Goal: Information Seeking & Learning: Understand process/instructions

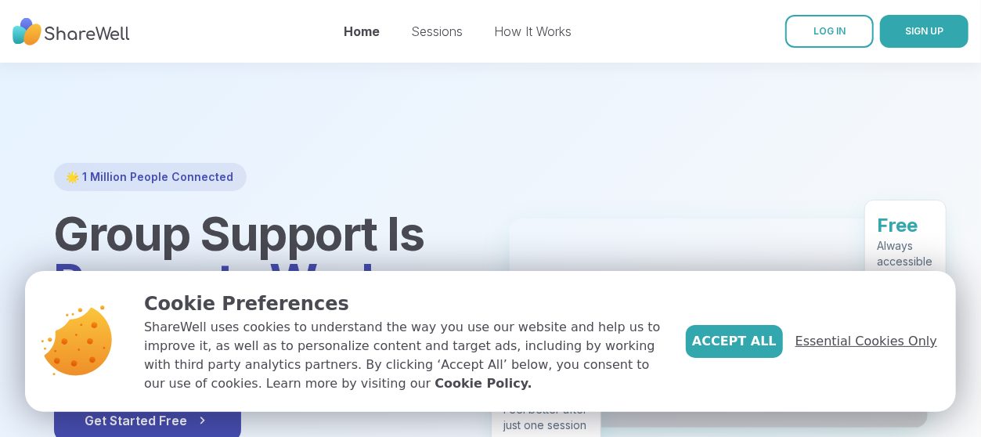
click at [839, 345] on span "Essential Cookies Only" at bounding box center [867, 341] width 142 height 19
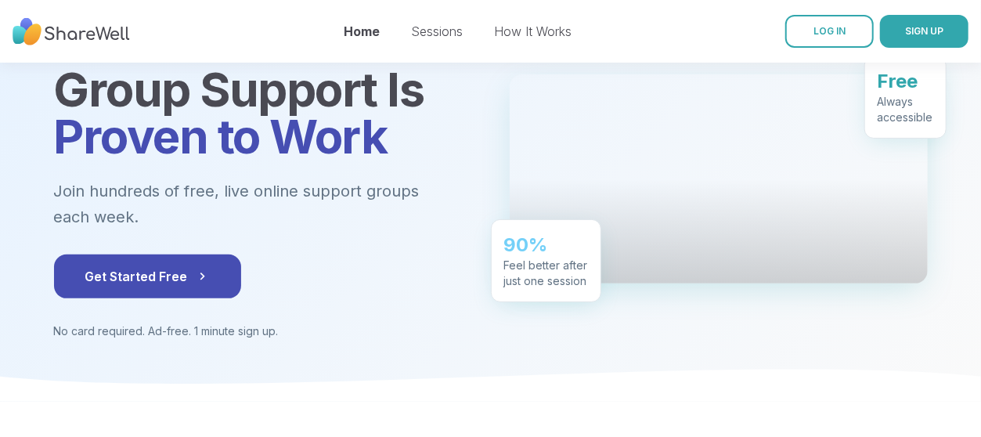
scroll to position [149, 0]
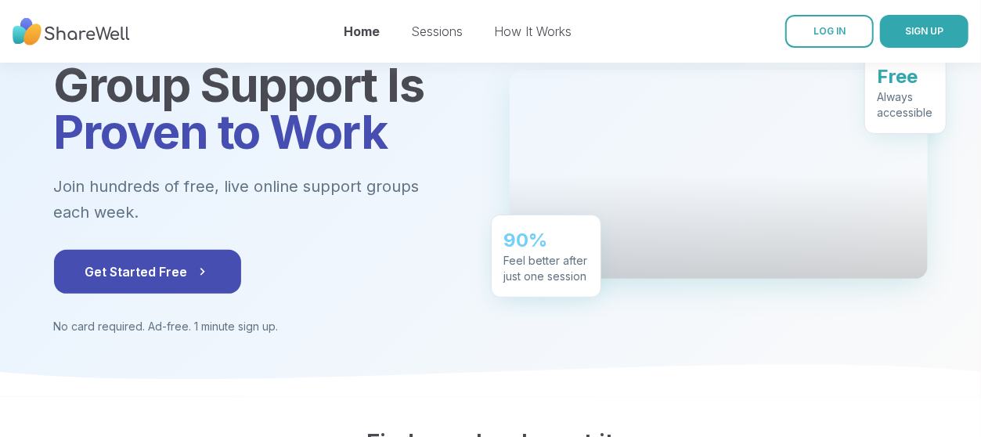
click at [234, 248] on div "🌟 1 Million People Connected Group Support Is Proven to Work Join hundreds of f…" at bounding box center [263, 174] width 418 height 320
click at [231, 250] on div "Get Started Free" at bounding box center [263, 272] width 418 height 44
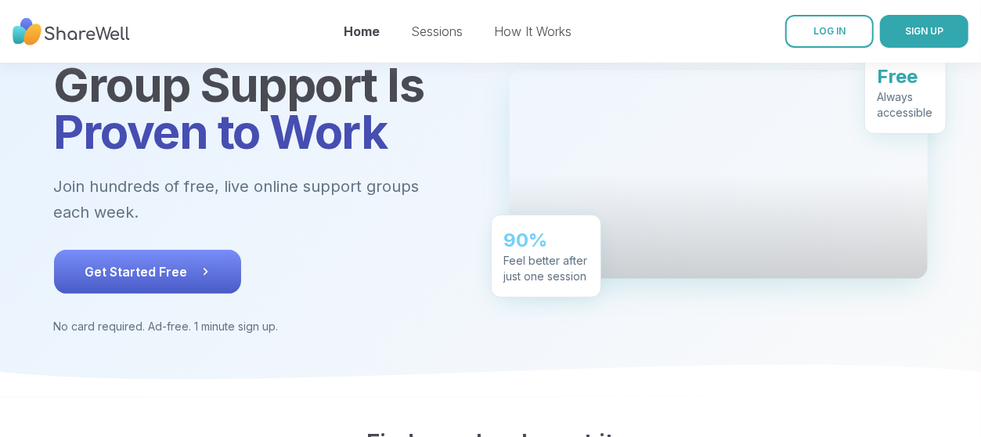
click at [224, 250] on button "Get Started Free" at bounding box center [147, 272] width 187 height 44
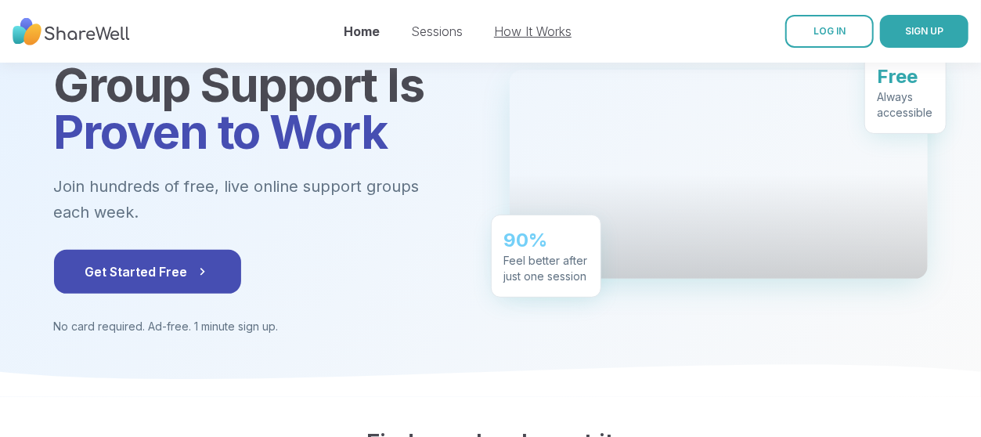
click at [515, 26] on link "How It Works" at bounding box center [533, 31] width 78 height 16
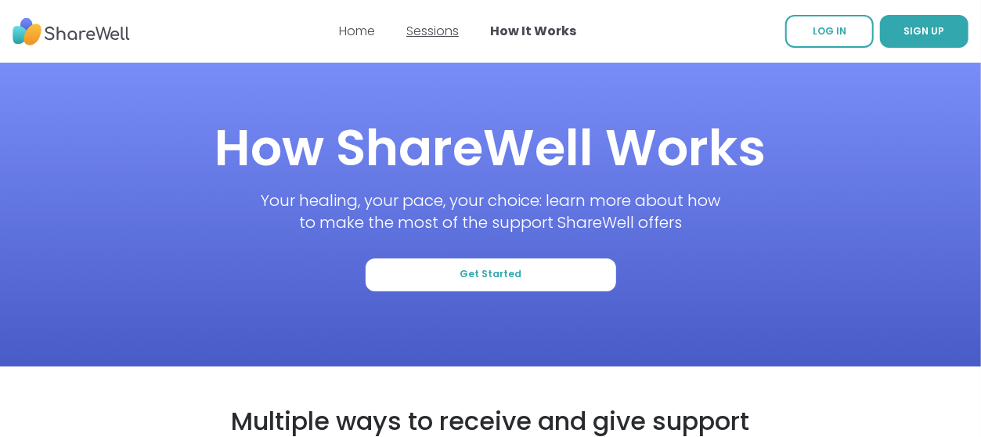
click at [450, 31] on link "Sessions" at bounding box center [433, 31] width 52 height 18
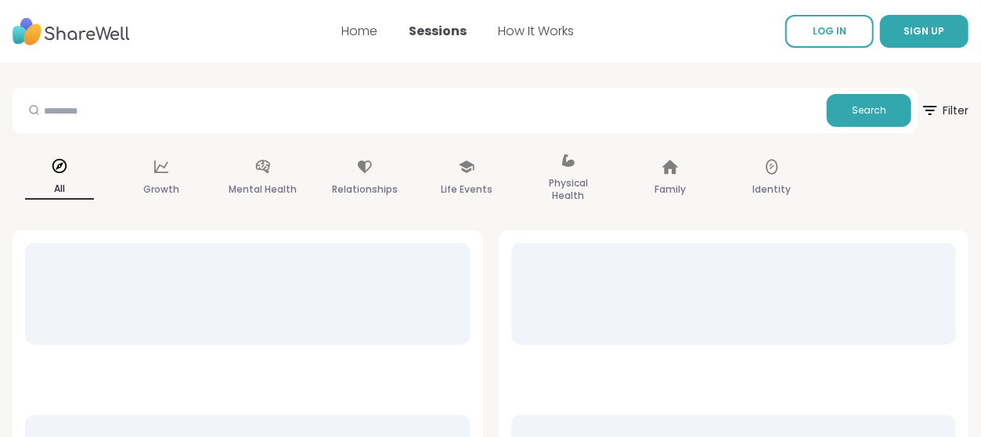
click at [450, 31] on link "Sessions" at bounding box center [438, 31] width 58 height 18
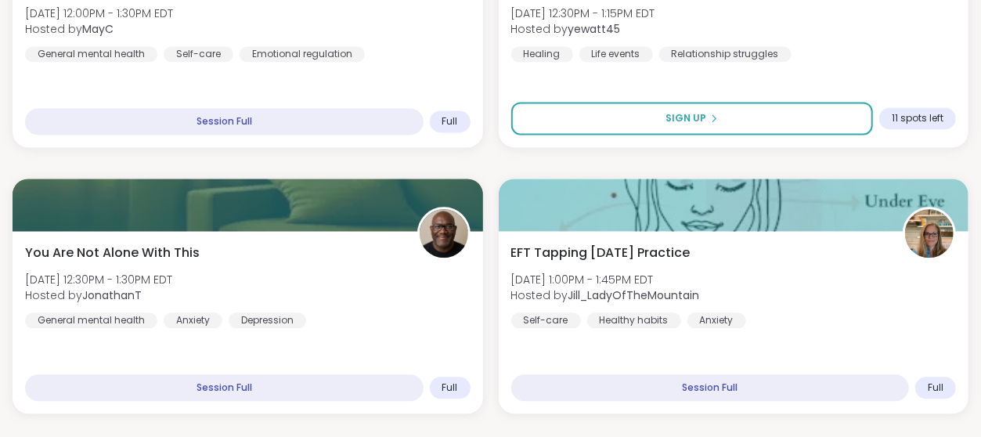
scroll to position [1656, 0]
